Goal: Information Seeking & Learning: Learn about a topic

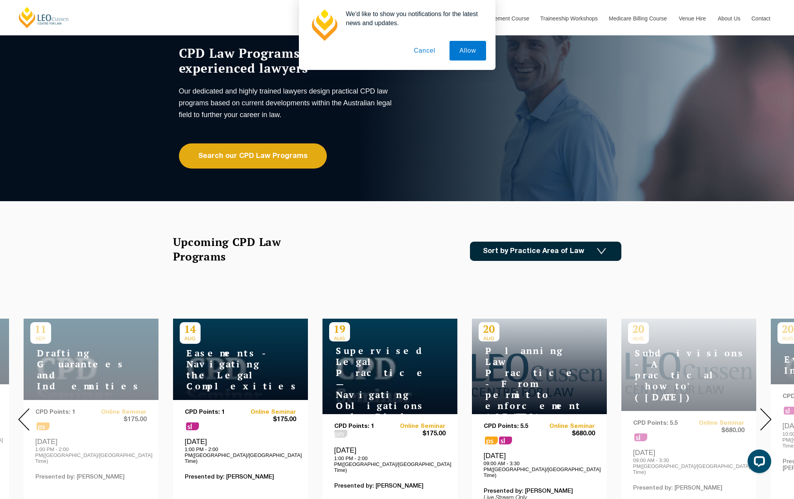
scroll to position [118, 0]
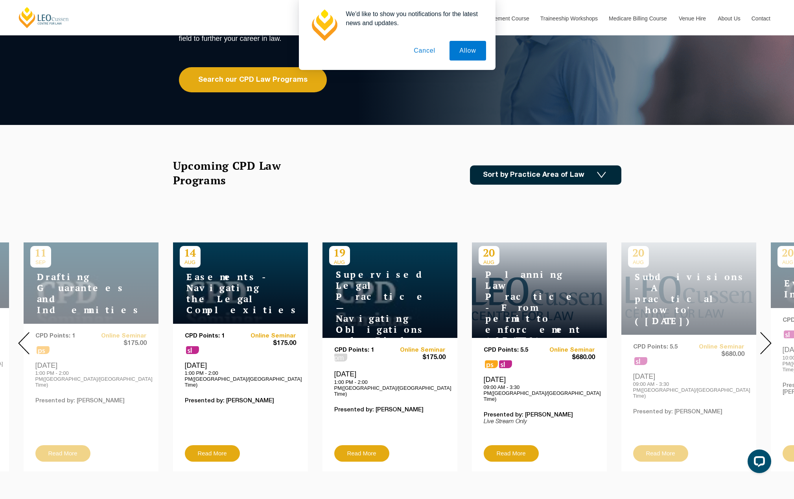
click at [429, 46] on button "Cancel" at bounding box center [424, 51] width 41 height 20
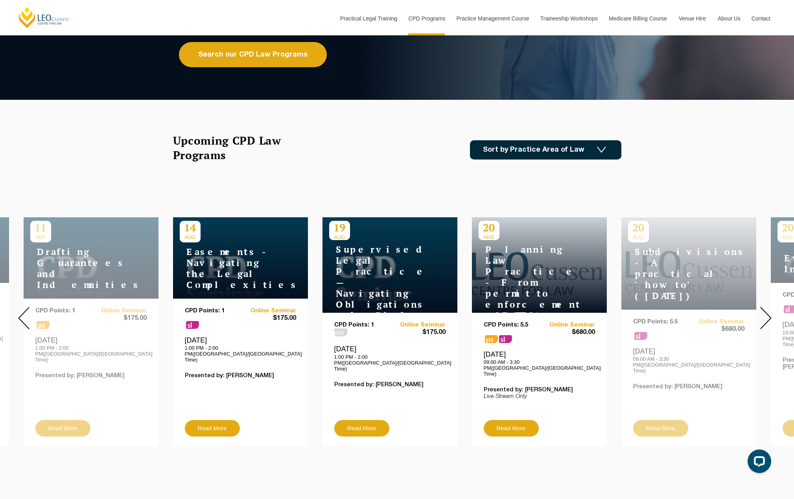
scroll to position [157, 0]
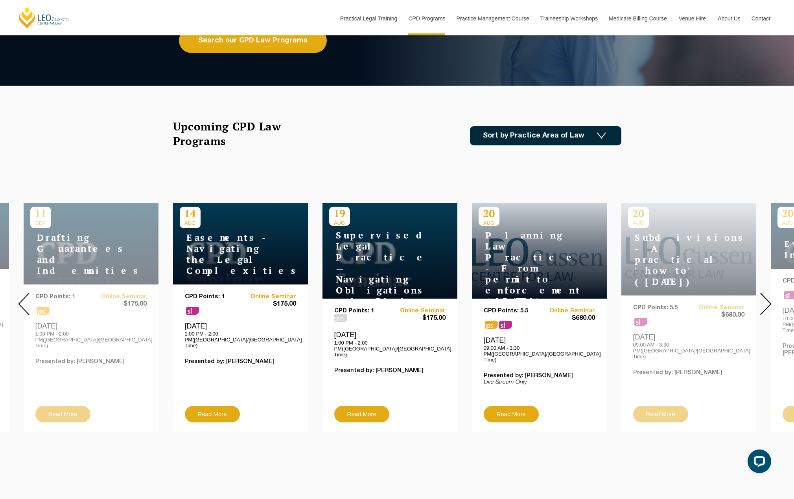
click at [766, 295] on img at bounding box center [765, 304] width 11 height 22
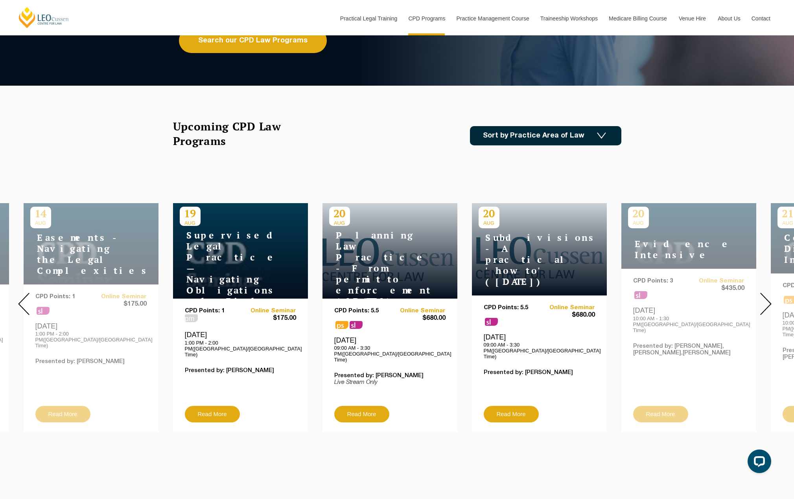
click at [761, 294] on img at bounding box center [765, 304] width 11 height 22
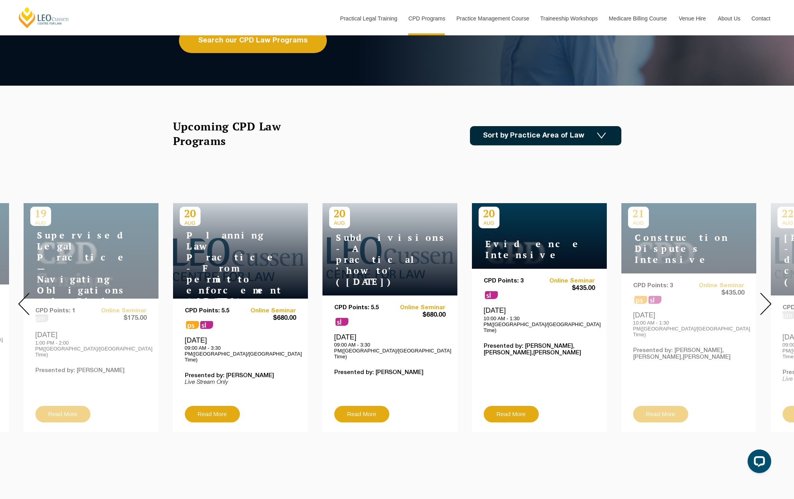
click at [757, 297] on div at bounding box center [765, 304] width 57 height 269
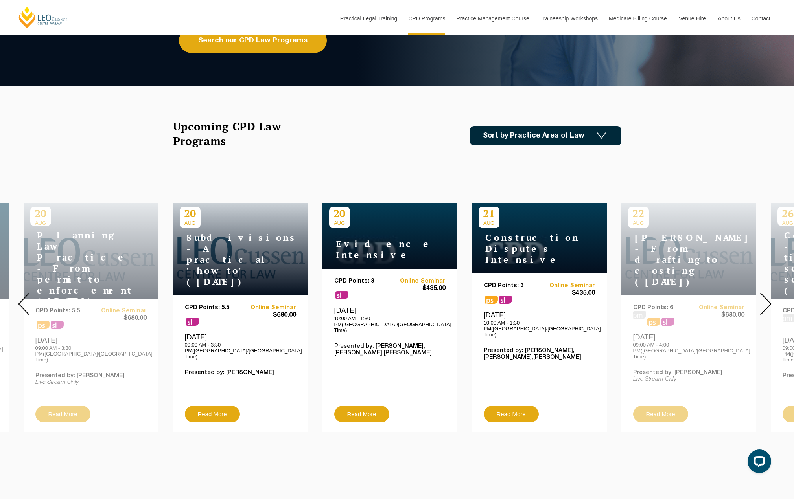
click at [767, 301] on img at bounding box center [765, 304] width 11 height 22
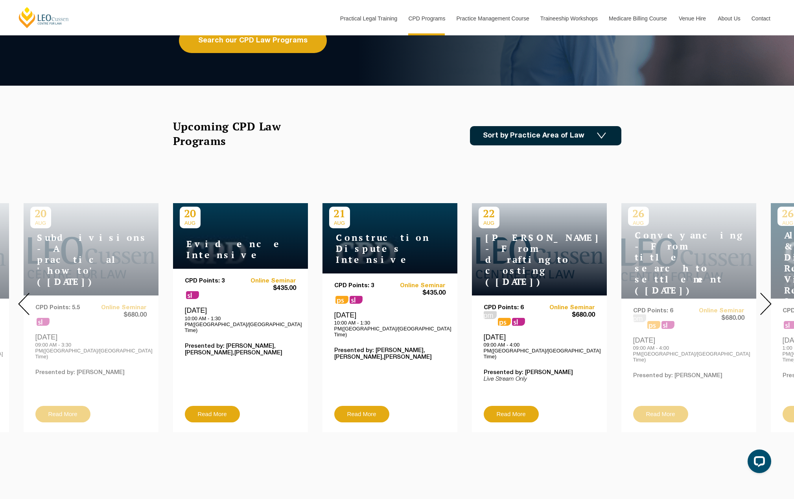
click at [767, 301] on img at bounding box center [765, 304] width 11 height 22
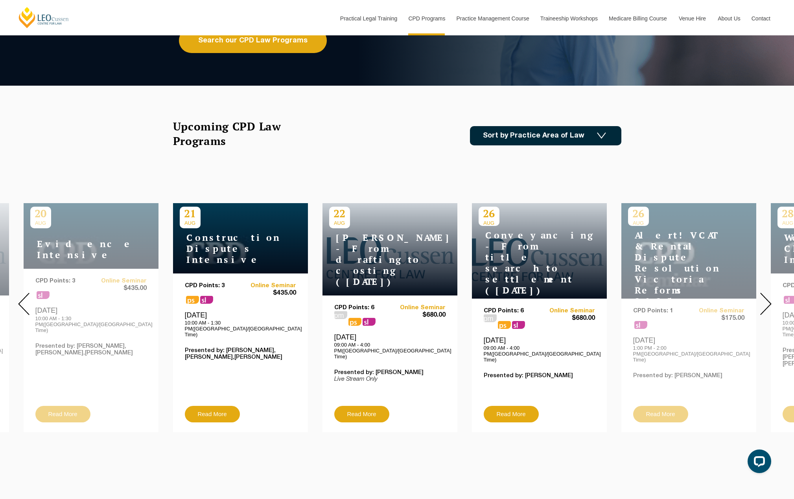
click at [767, 301] on img at bounding box center [765, 304] width 11 height 22
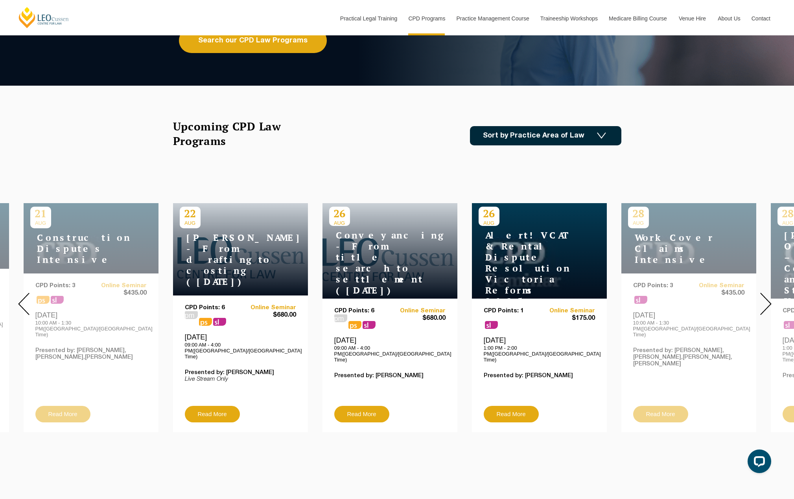
click at [767, 301] on img at bounding box center [765, 304] width 11 height 22
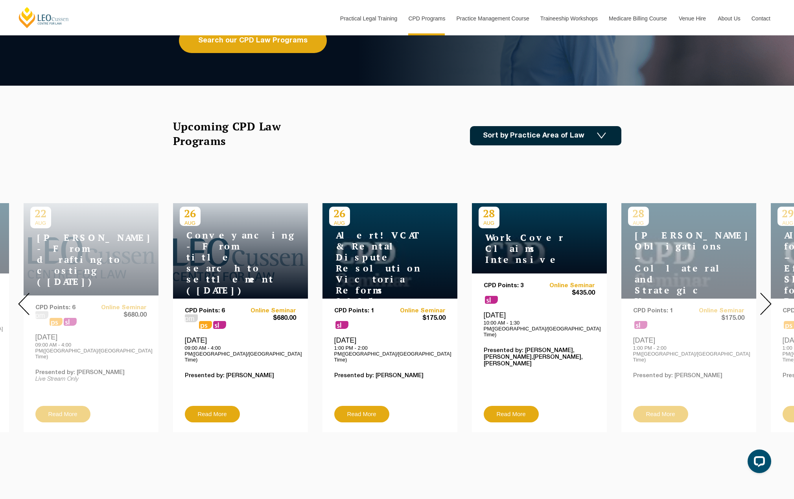
click at [767, 301] on img at bounding box center [765, 304] width 11 height 22
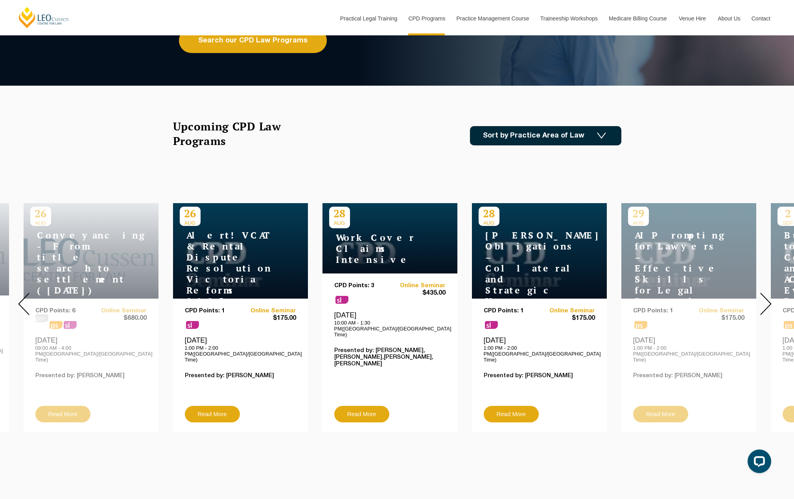
click at [767, 301] on img at bounding box center [765, 304] width 11 height 22
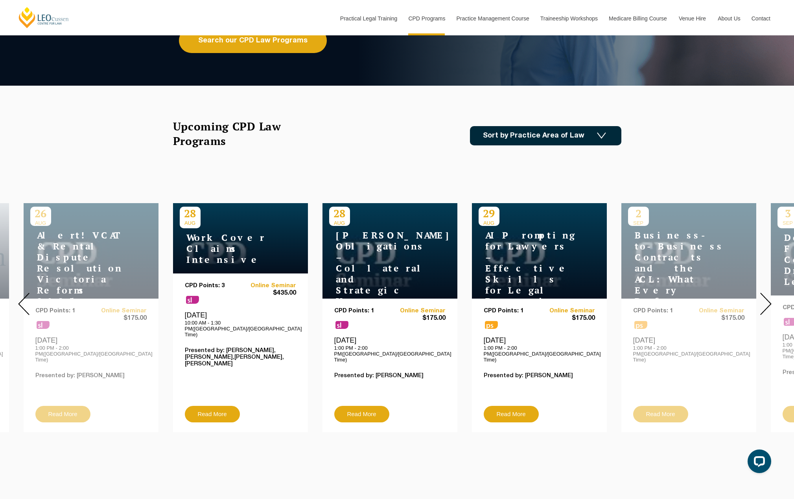
click at [767, 301] on img at bounding box center [765, 304] width 11 height 22
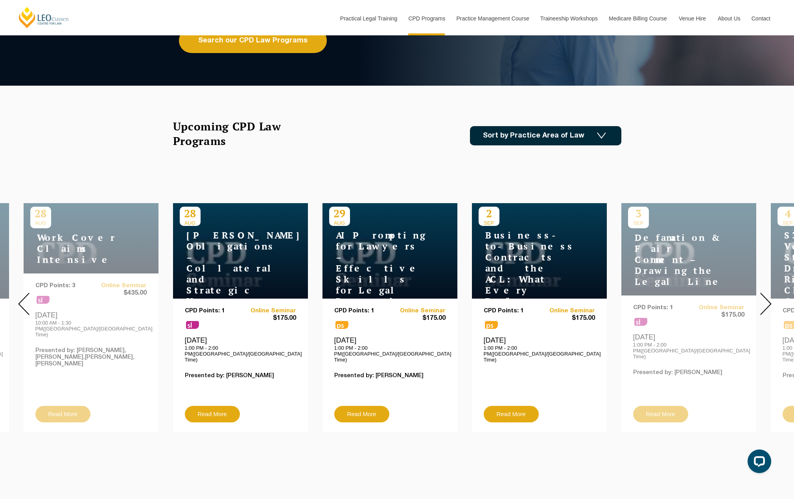
click at [767, 301] on img at bounding box center [765, 304] width 11 height 22
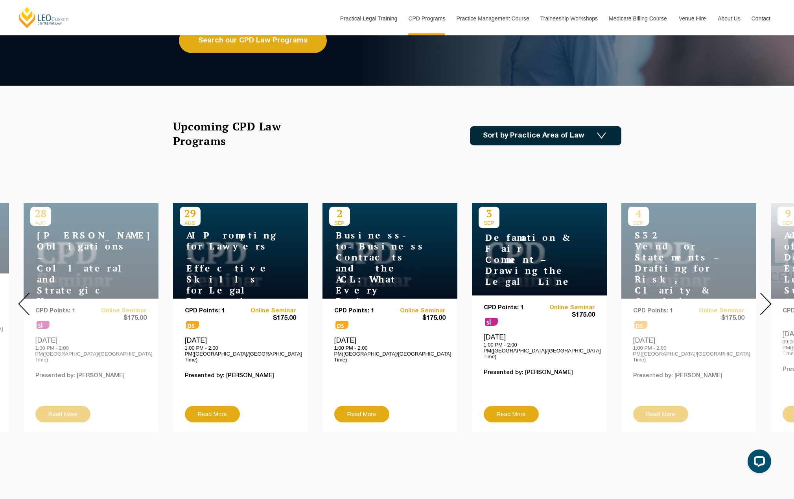
click at [767, 301] on img at bounding box center [765, 304] width 11 height 22
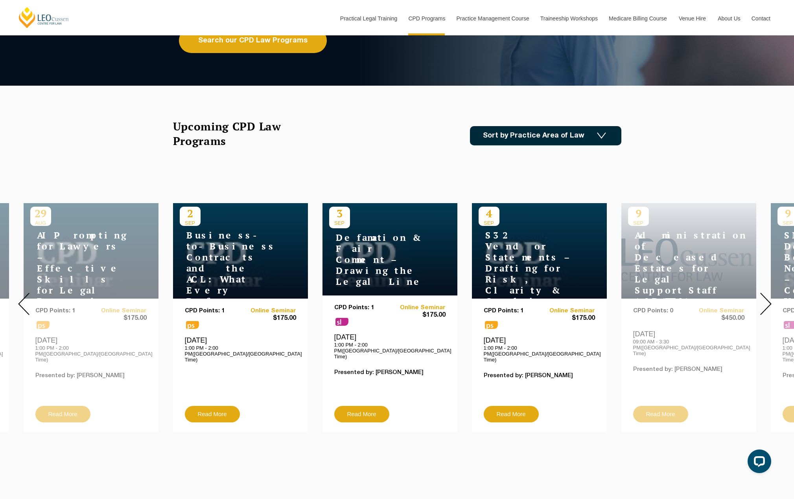
click at [767, 301] on img at bounding box center [765, 304] width 11 height 22
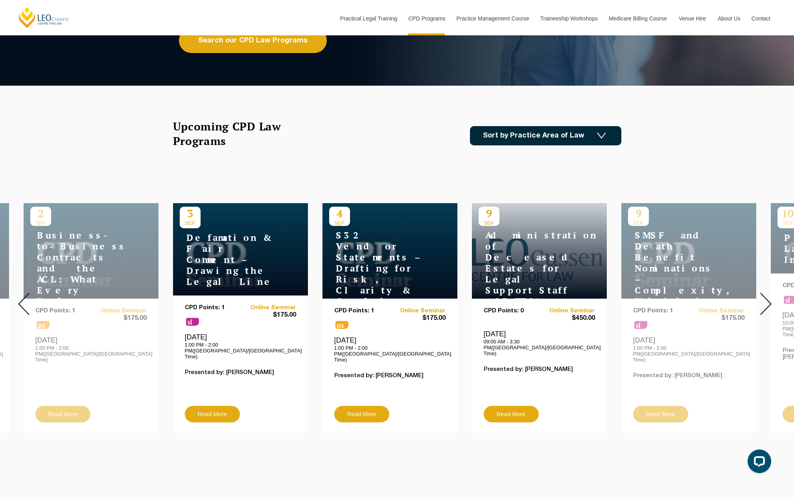
click at [767, 301] on img at bounding box center [765, 304] width 11 height 22
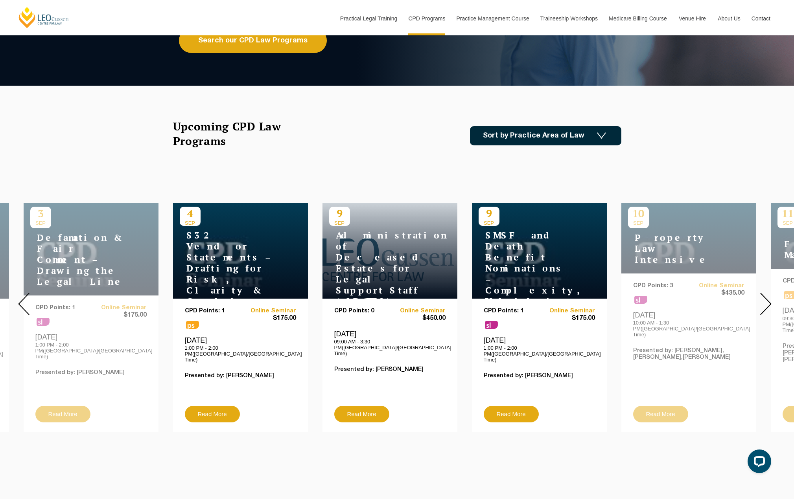
click at [767, 301] on img at bounding box center [765, 304] width 11 height 22
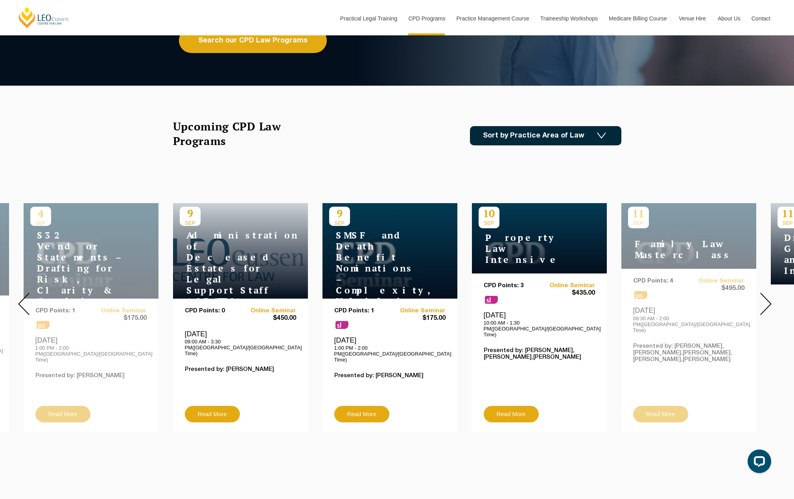
click at [767, 301] on img at bounding box center [765, 304] width 11 height 22
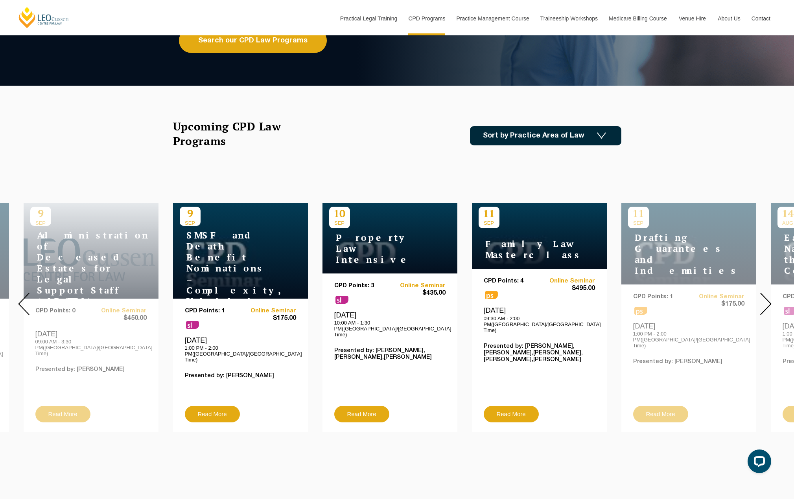
click at [767, 301] on img at bounding box center [765, 304] width 11 height 22
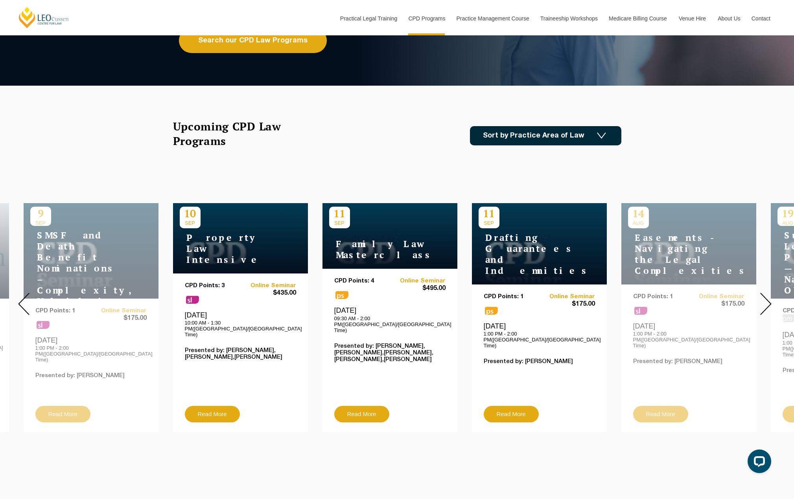
click at [767, 301] on img at bounding box center [765, 304] width 11 height 22
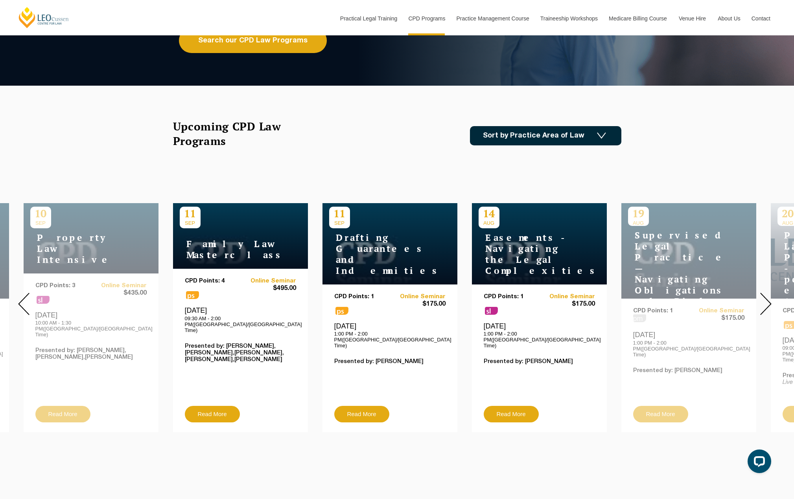
click at [767, 301] on img at bounding box center [765, 304] width 11 height 22
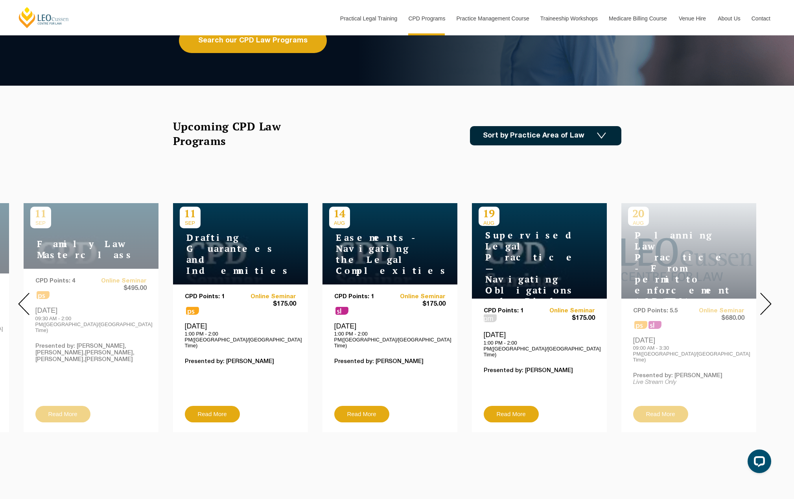
click at [557, 125] on div "Upcoming CPD Law Programs Sort by Practice Area of Law Building & Construction …" at bounding box center [397, 135] width 448 height 33
click at [557, 137] on link "Sort by Practice Area of Law" at bounding box center [545, 135] width 151 height 19
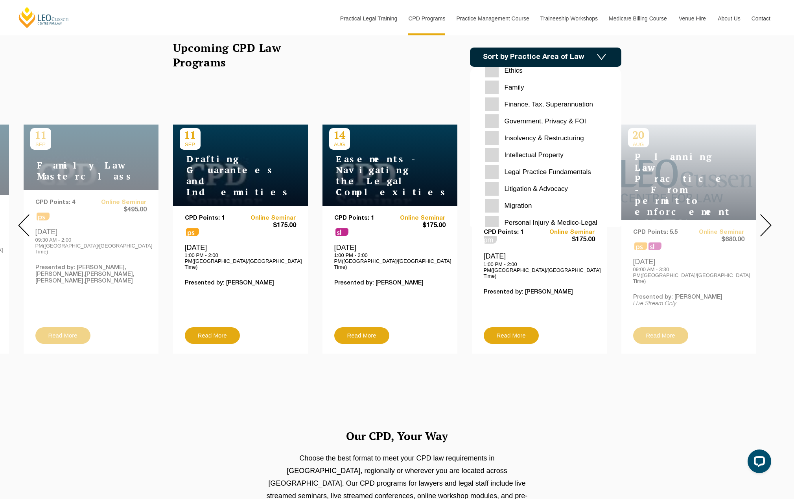
scroll to position [130, 0]
click at [498, 133] on FOI "Government, Privacy & FOI" at bounding box center [546, 135] width 122 height 14
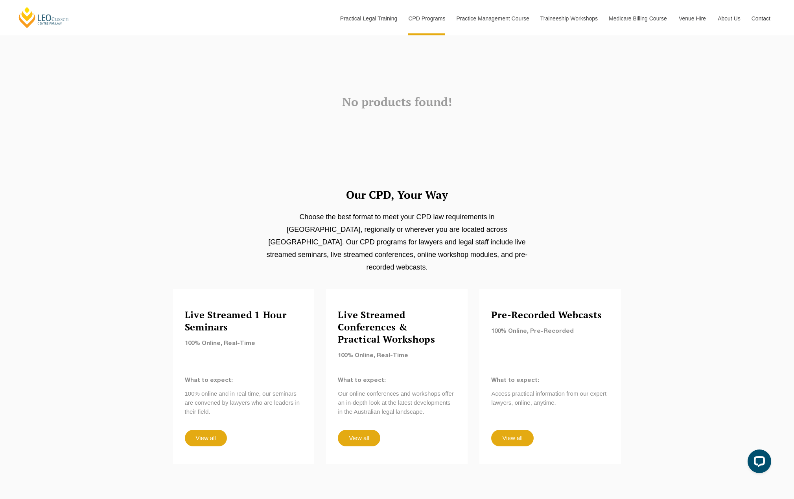
scroll to position [197, 0]
